Goal: Transaction & Acquisition: Purchase product/service

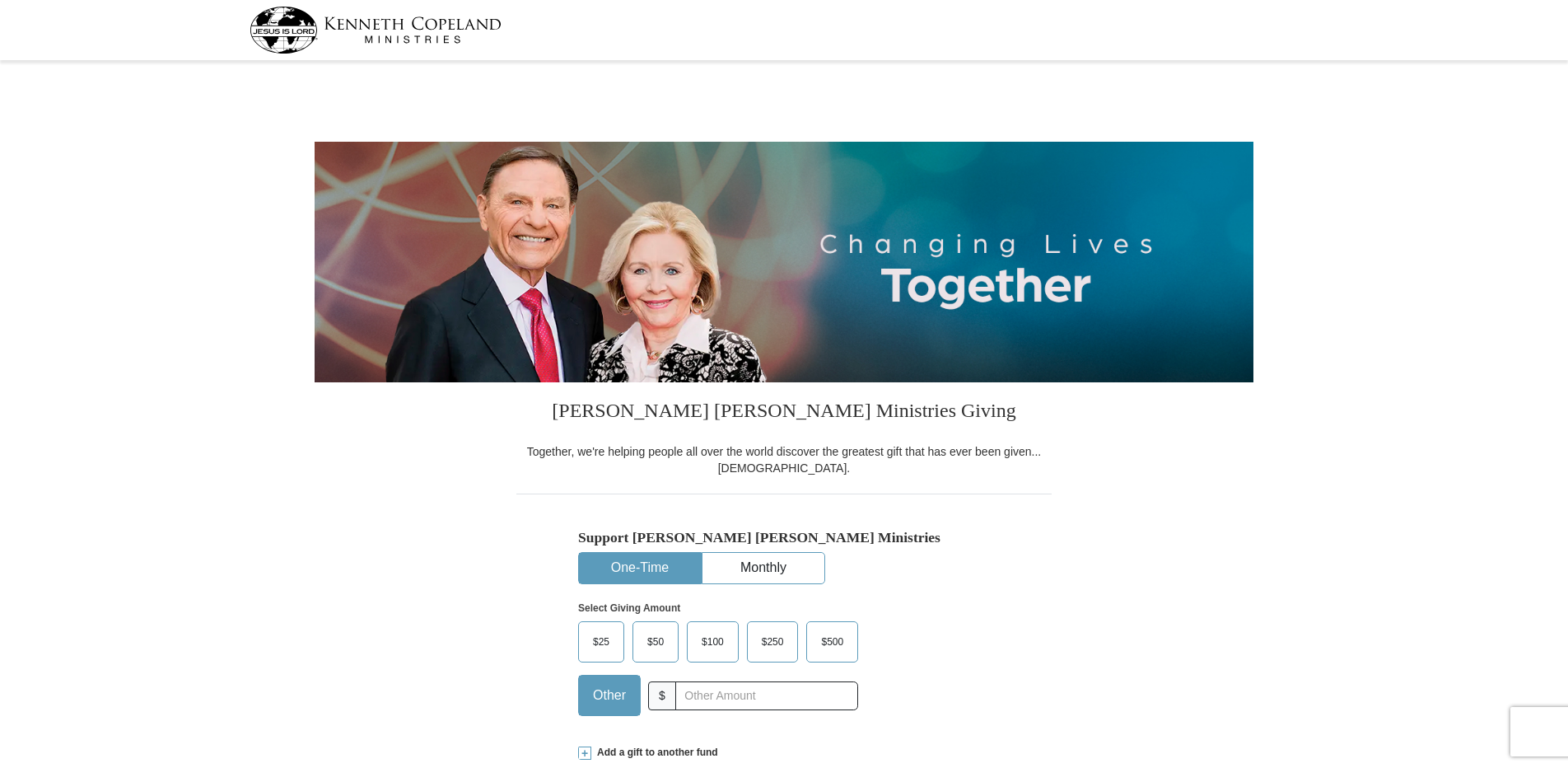
select select "MT"
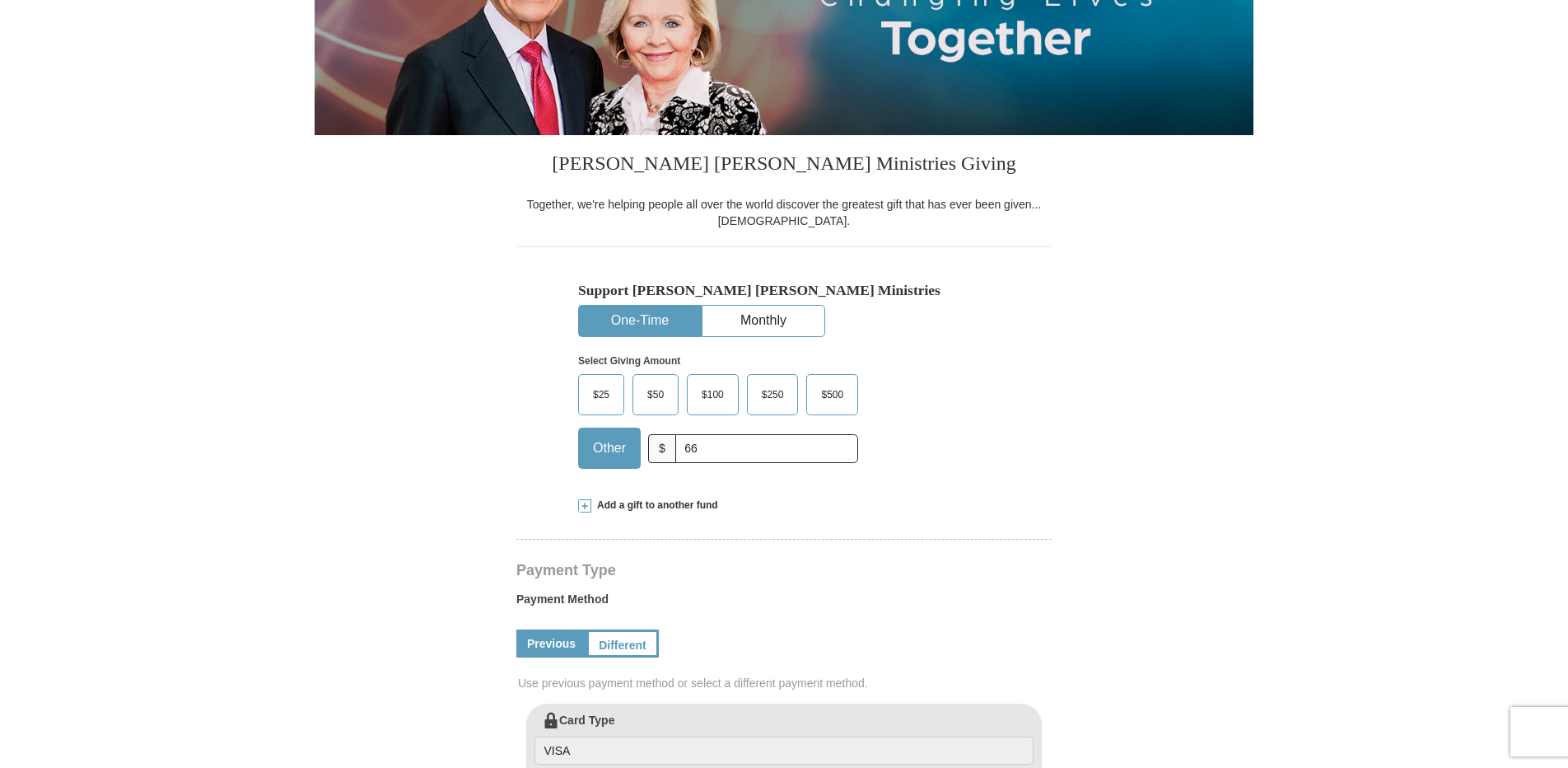
type input "66"
click at [1075, 488] on form "Kenneth Copeland Ministries Giving Together, we're helping people all over the …" at bounding box center [784, 706] width 939 height 1774
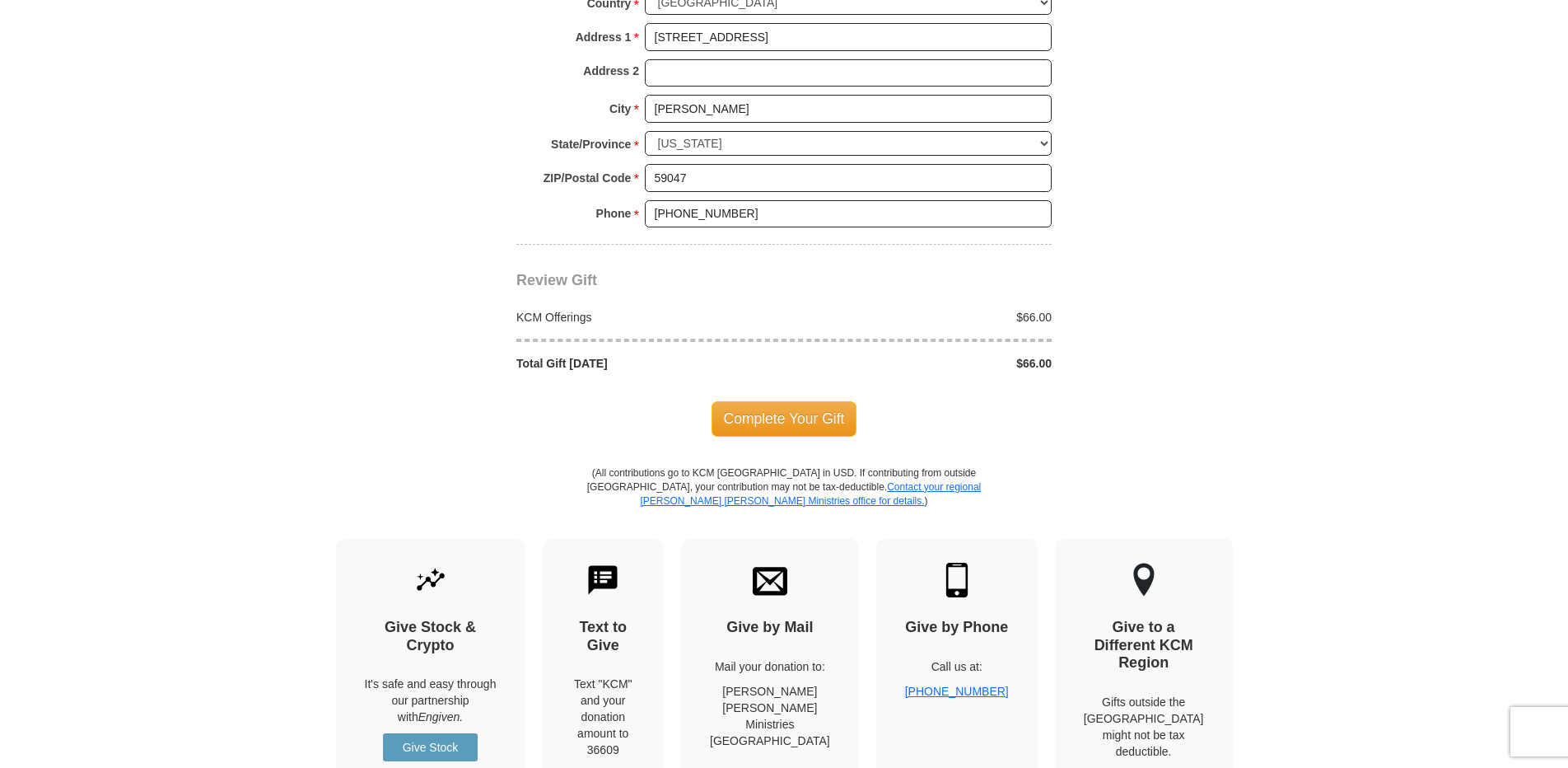
scroll to position [1235, 0]
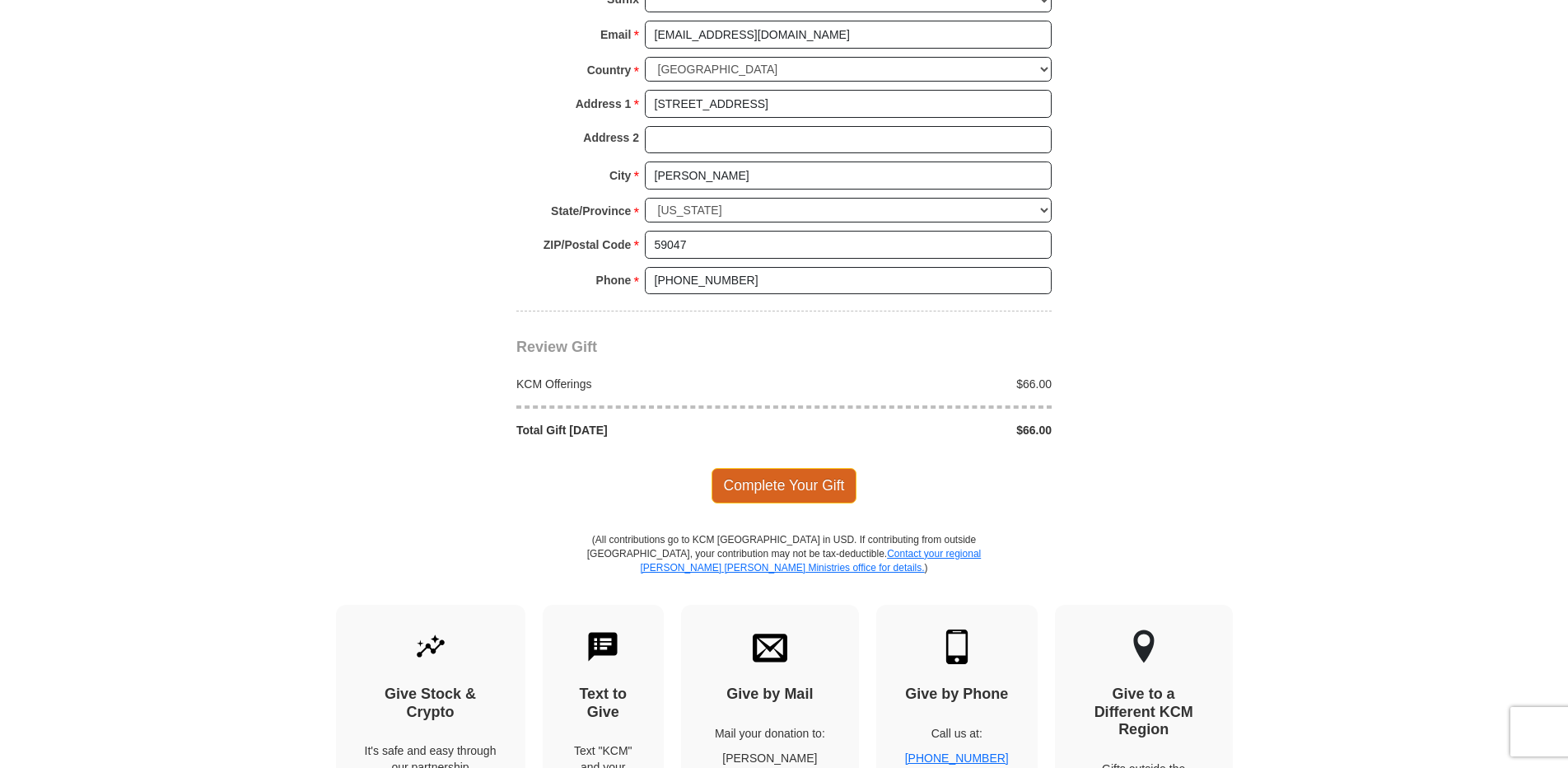
click at [790, 489] on span "Complete Your Gift" at bounding box center [784, 486] width 146 height 35
